Goal: Find specific page/section: Find specific page/section

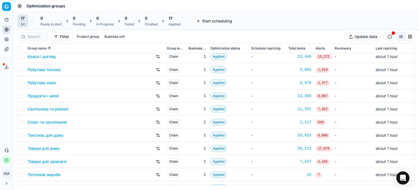
scroll to position [91, 0]
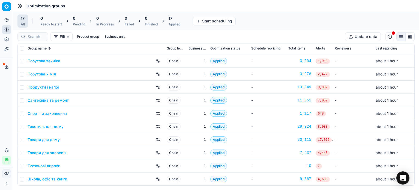
click at [58, 139] on link "Товари для дому" at bounding box center [44, 139] width 32 height 5
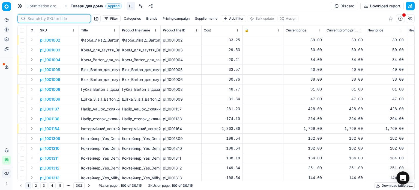
click at [37, 17] on input at bounding box center [58, 18] width 60 height 5
paste input "DS-342C Grey-Blue"
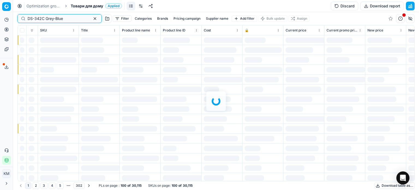
type input "DS-342C Grey-Blue"
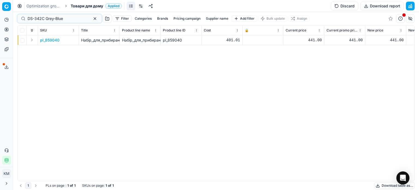
click at [56, 41] on span "pl_859040" at bounding box center [49, 39] width 19 height 5
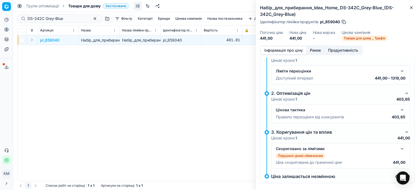
scroll to position [43, 0]
